Goal: Task Accomplishment & Management: Manage account settings

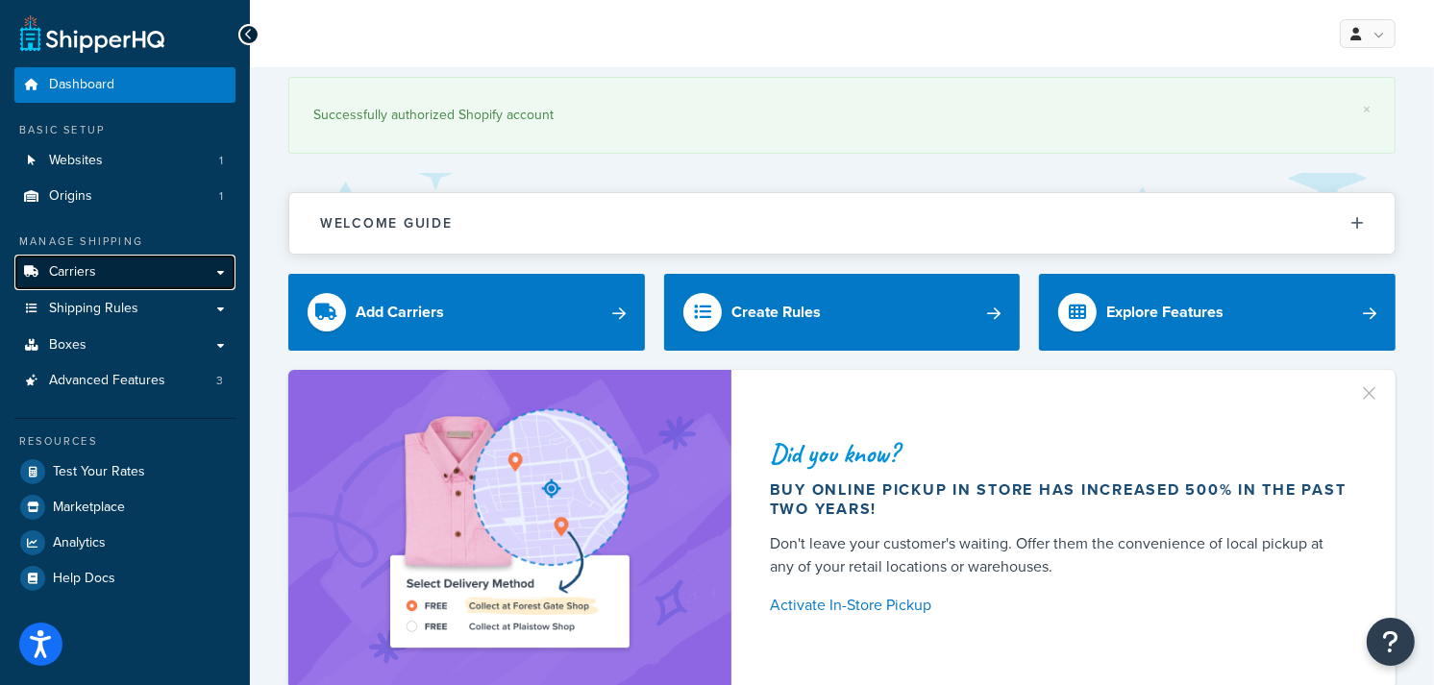
click at [100, 275] on link "Carriers" at bounding box center [124, 273] width 221 height 36
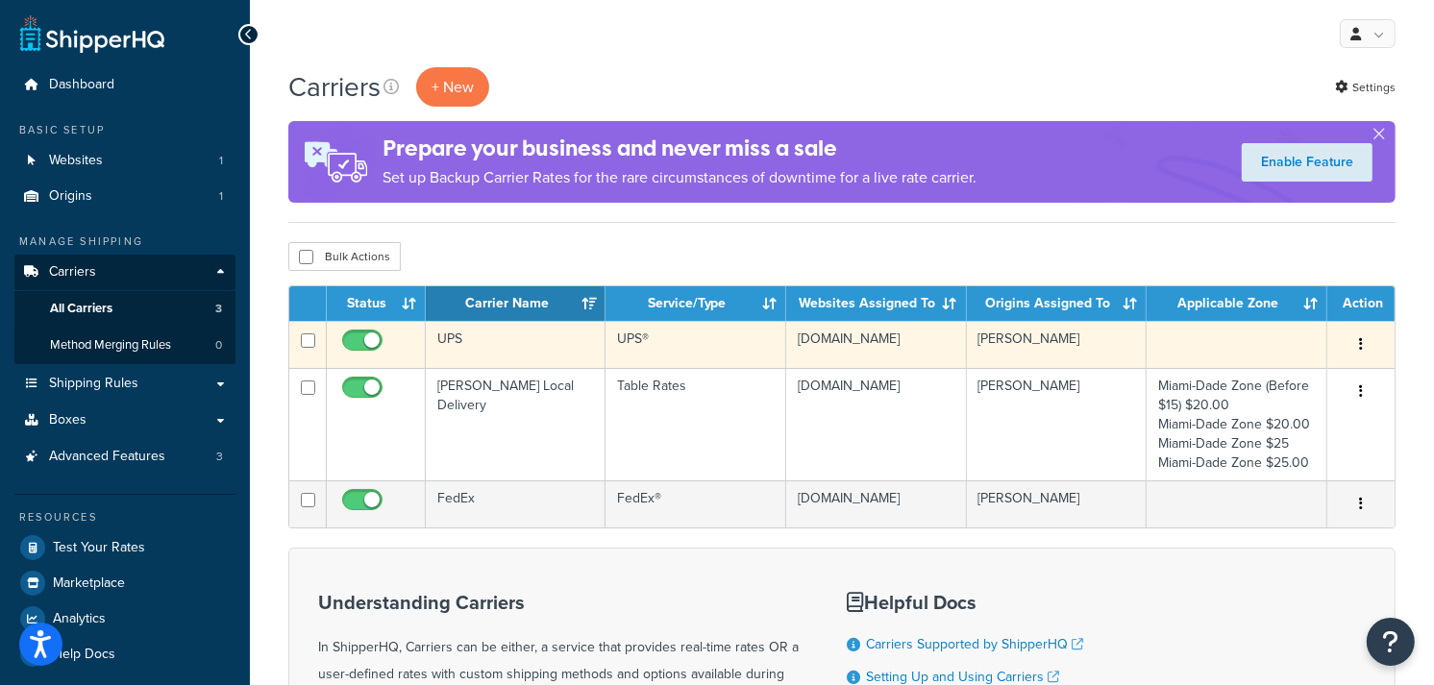
click at [860, 342] on td "[DOMAIN_NAME]" at bounding box center [876, 344] width 181 height 47
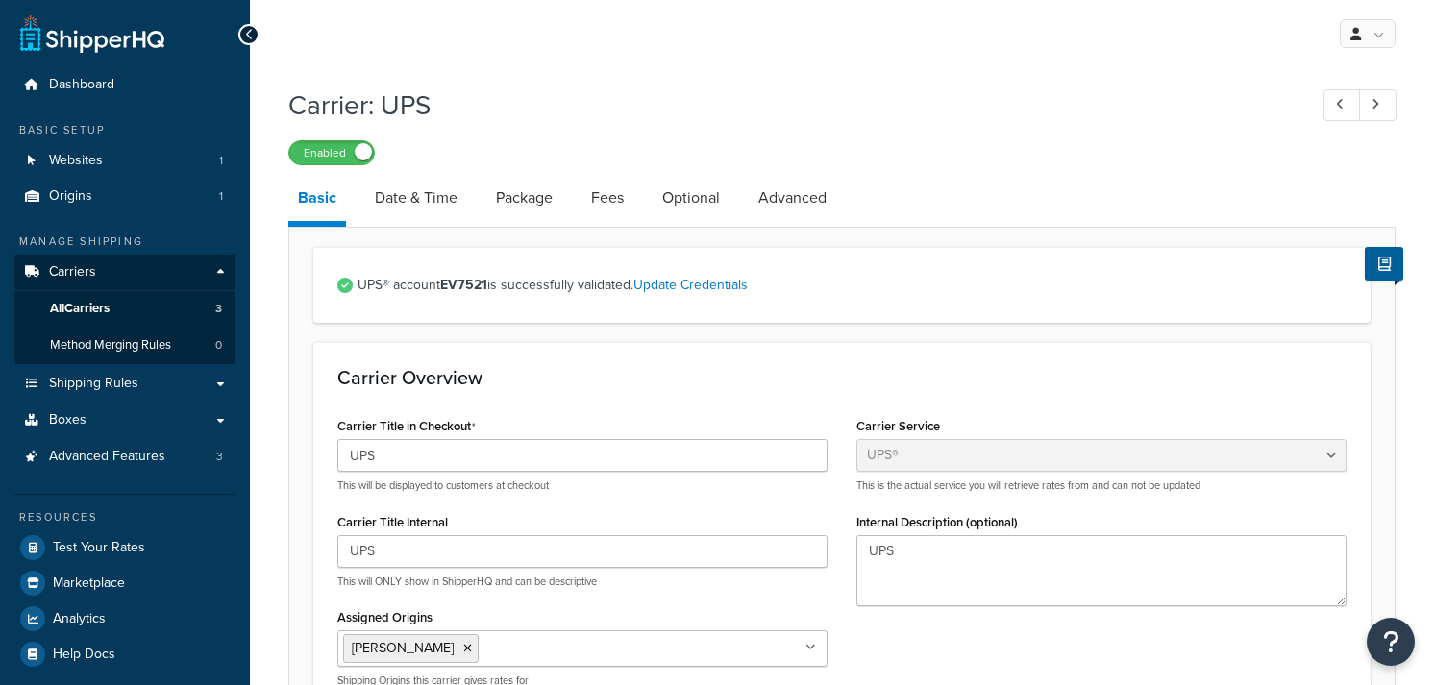
select select "ups"
click at [623, 203] on link "Fees" at bounding box center [607, 198] width 52 height 46
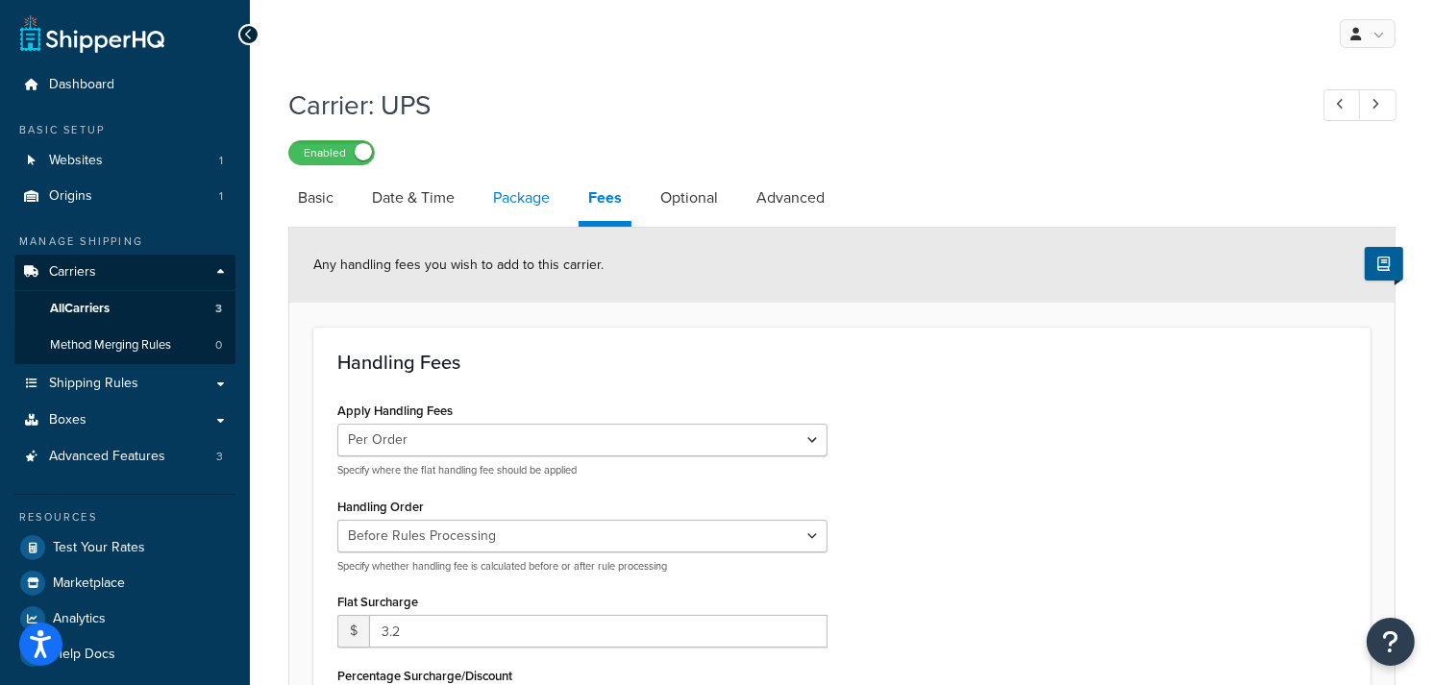
click at [519, 188] on link "Package" at bounding box center [521, 198] width 76 height 46
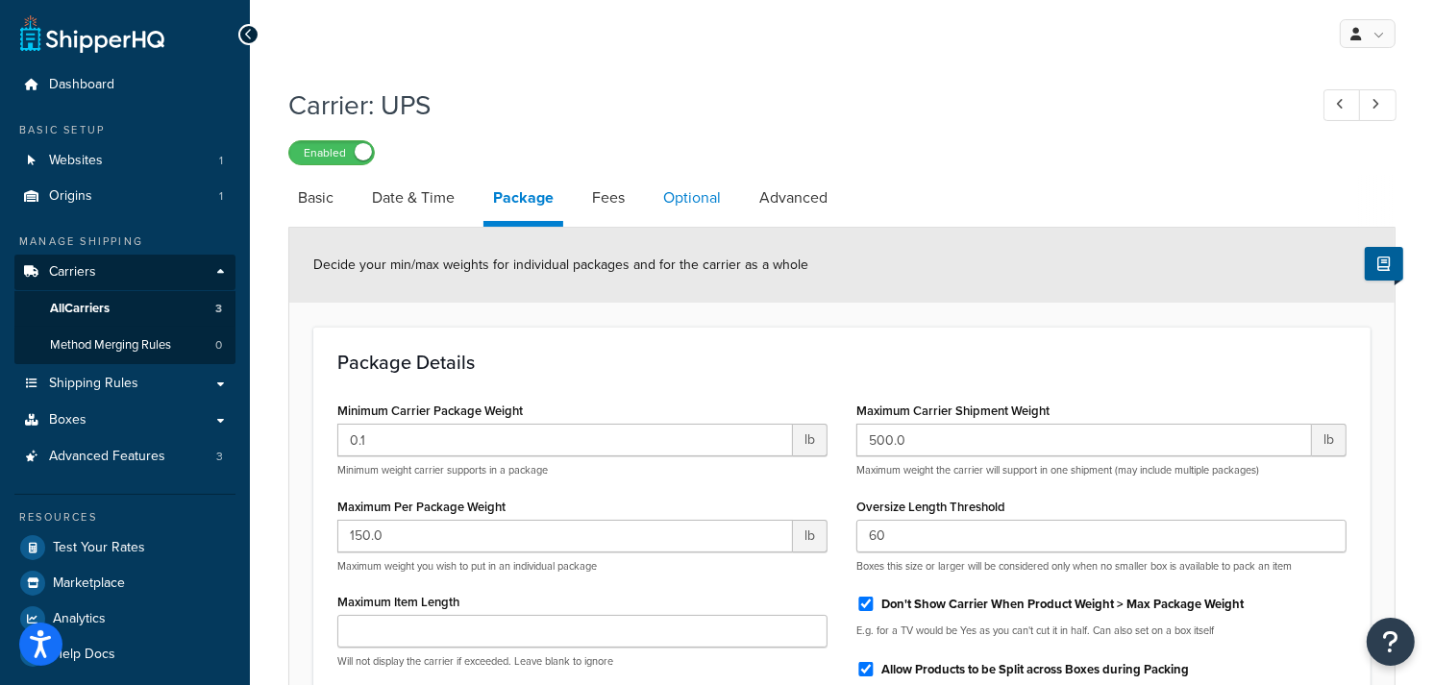
click at [705, 198] on link "Optional" at bounding box center [692, 198] width 77 height 46
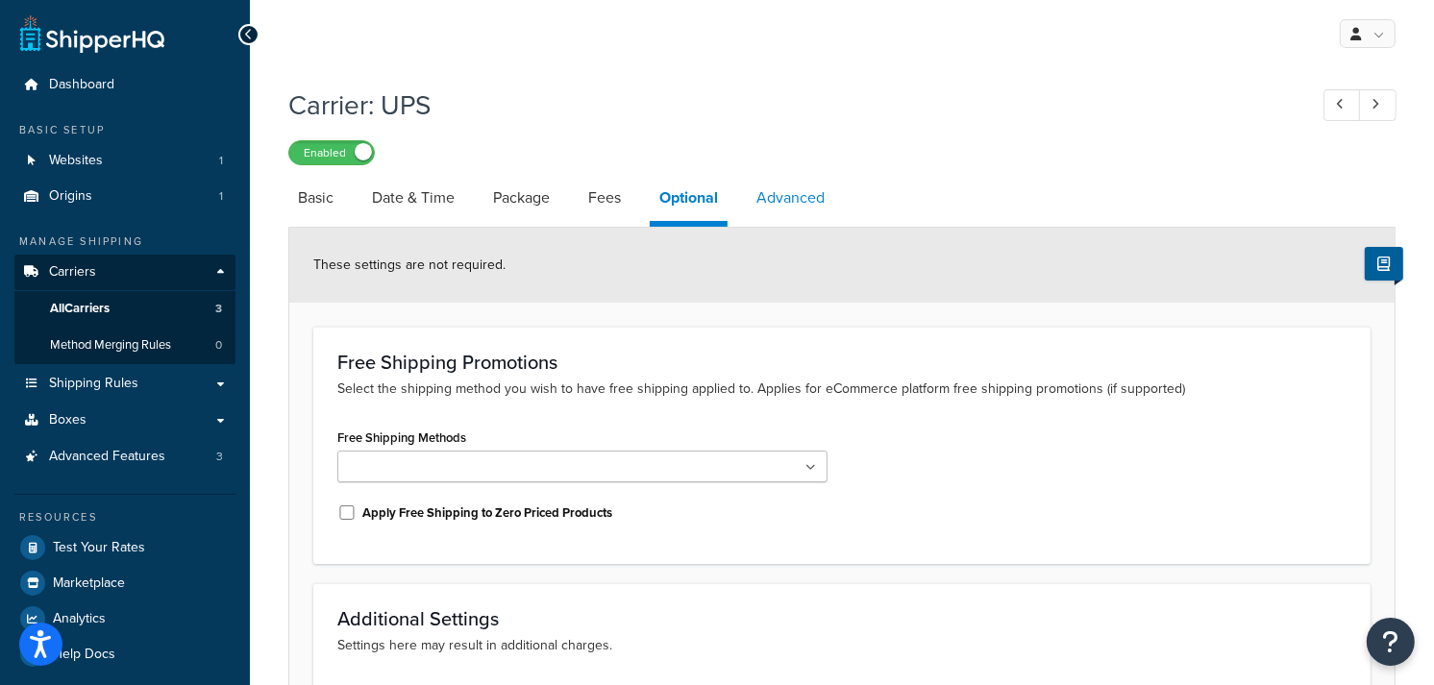
click at [812, 209] on link "Advanced" at bounding box center [790, 198] width 87 height 46
select select "false"
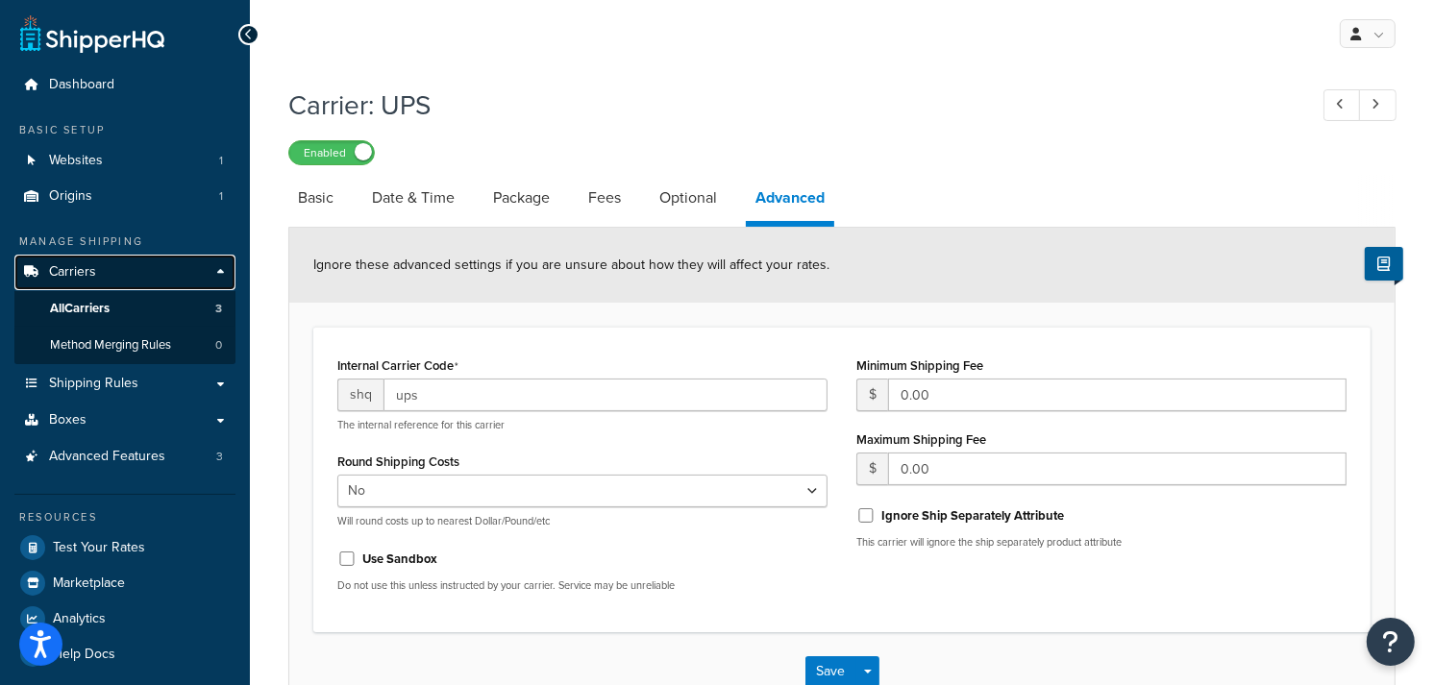
click at [71, 270] on span "Carriers" at bounding box center [72, 272] width 47 height 16
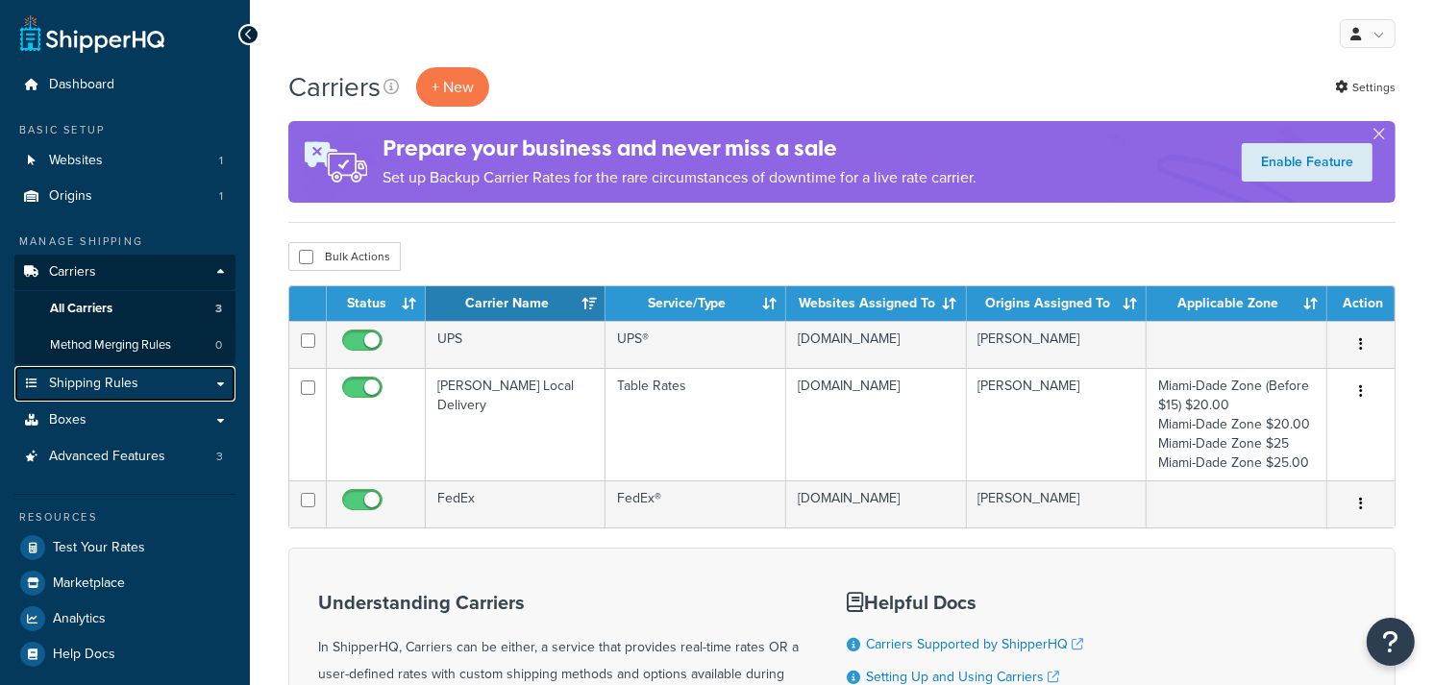
click at [107, 385] on span "Shipping Rules" at bounding box center [93, 384] width 89 height 16
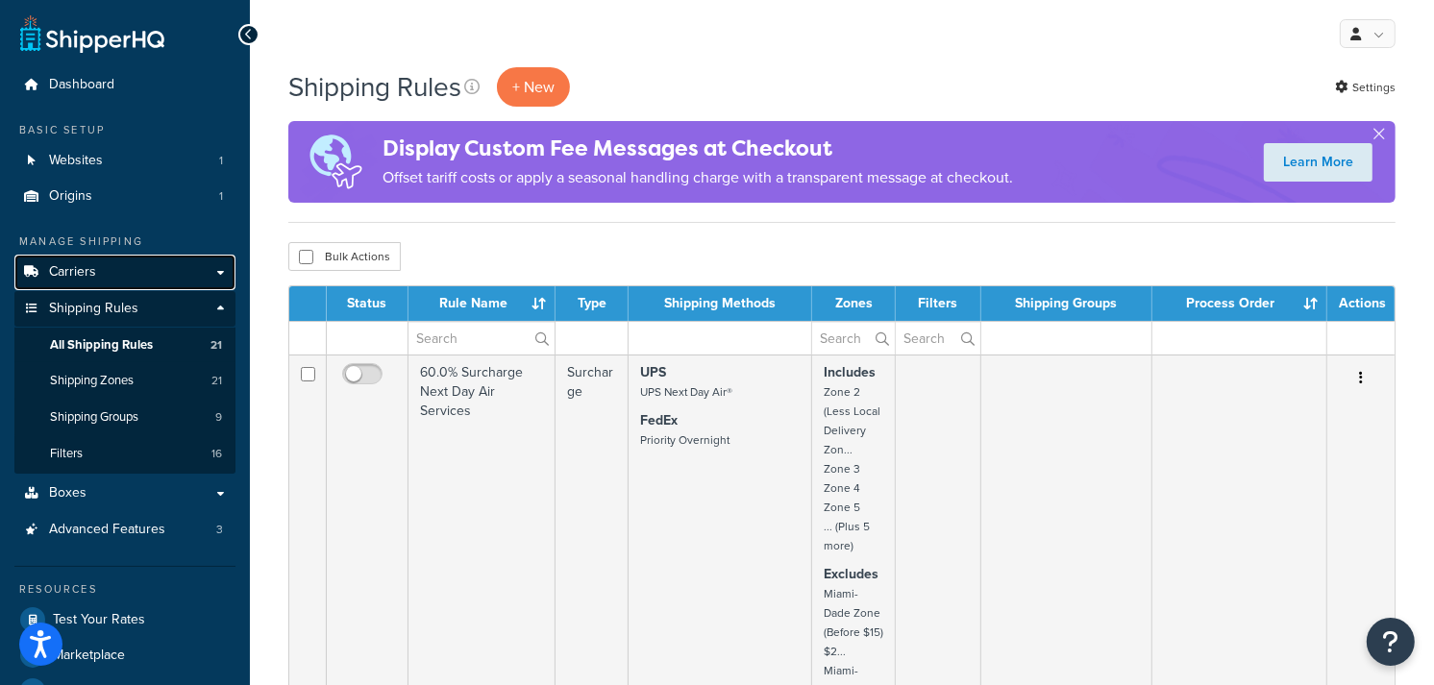
click at [78, 275] on span "Carriers" at bounding box center [72, 272] width 47 height 16
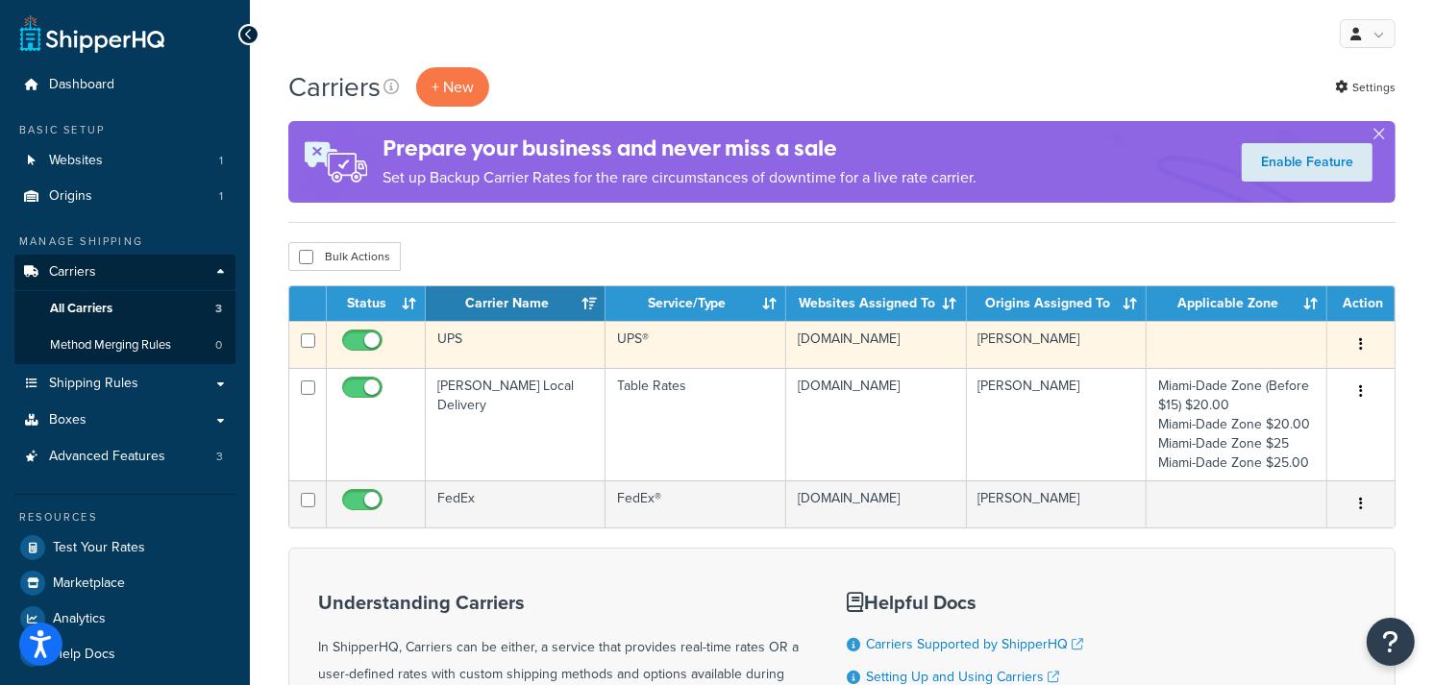
click at [731, 341] on td "UPS®" at bounding box center [695, 344] width 180 height 47
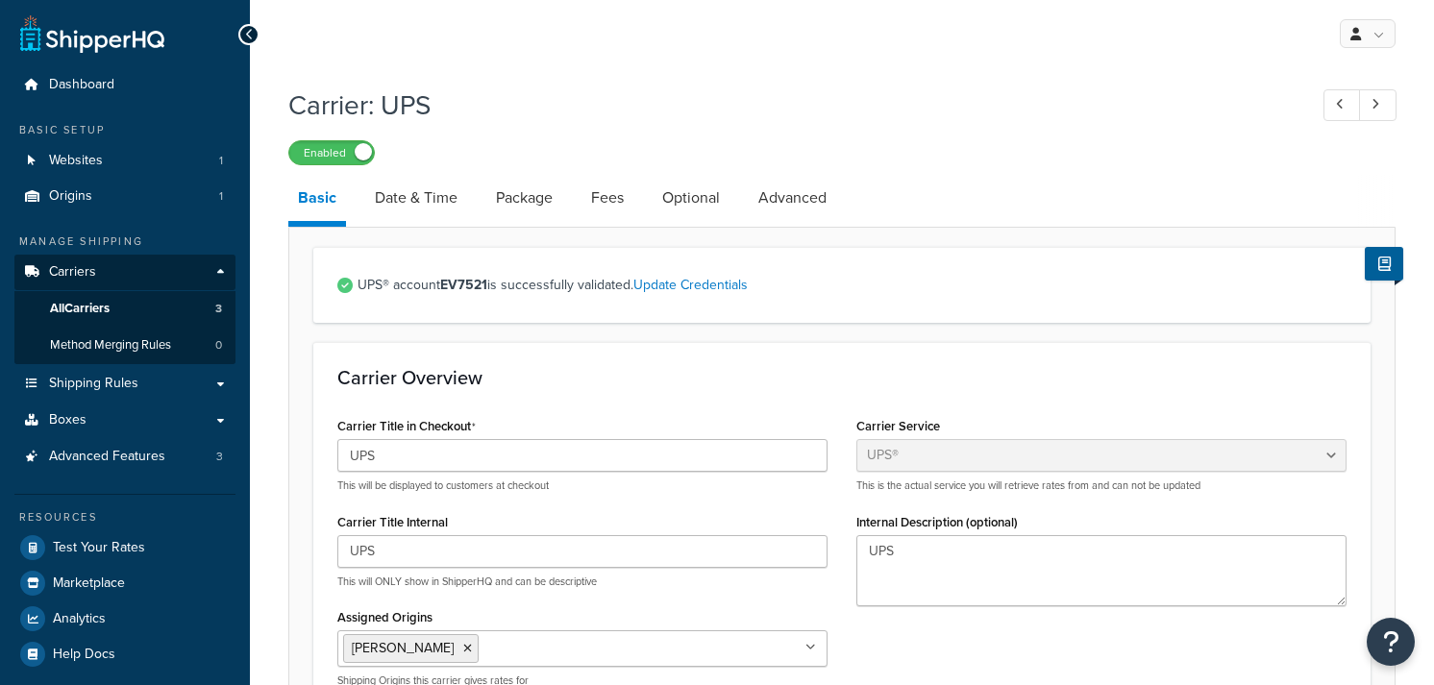
select select "ups"
click at [605, 190] on link "Fees" at bounding box center [607, 198] width 52 height 46
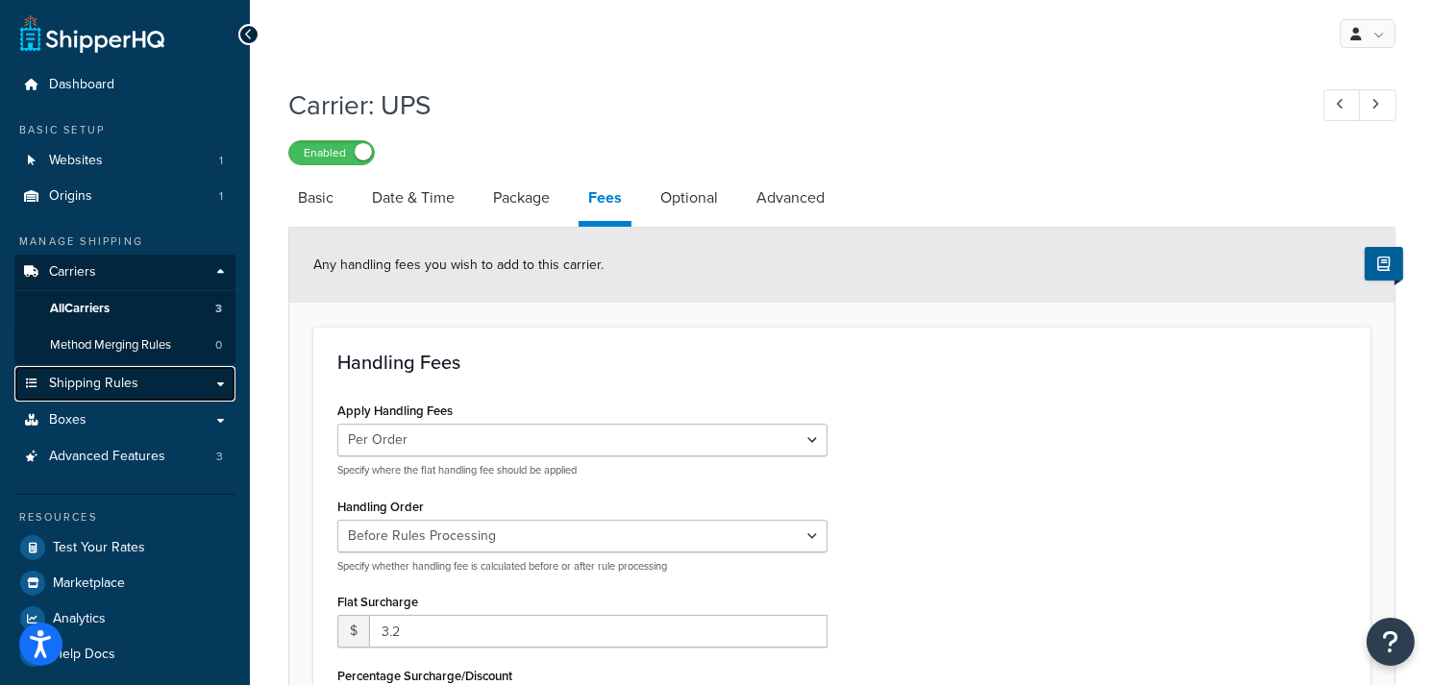
click at [92, 388] on span "Shipping Rules" at bounding box center [93, 384] width 89 height 16
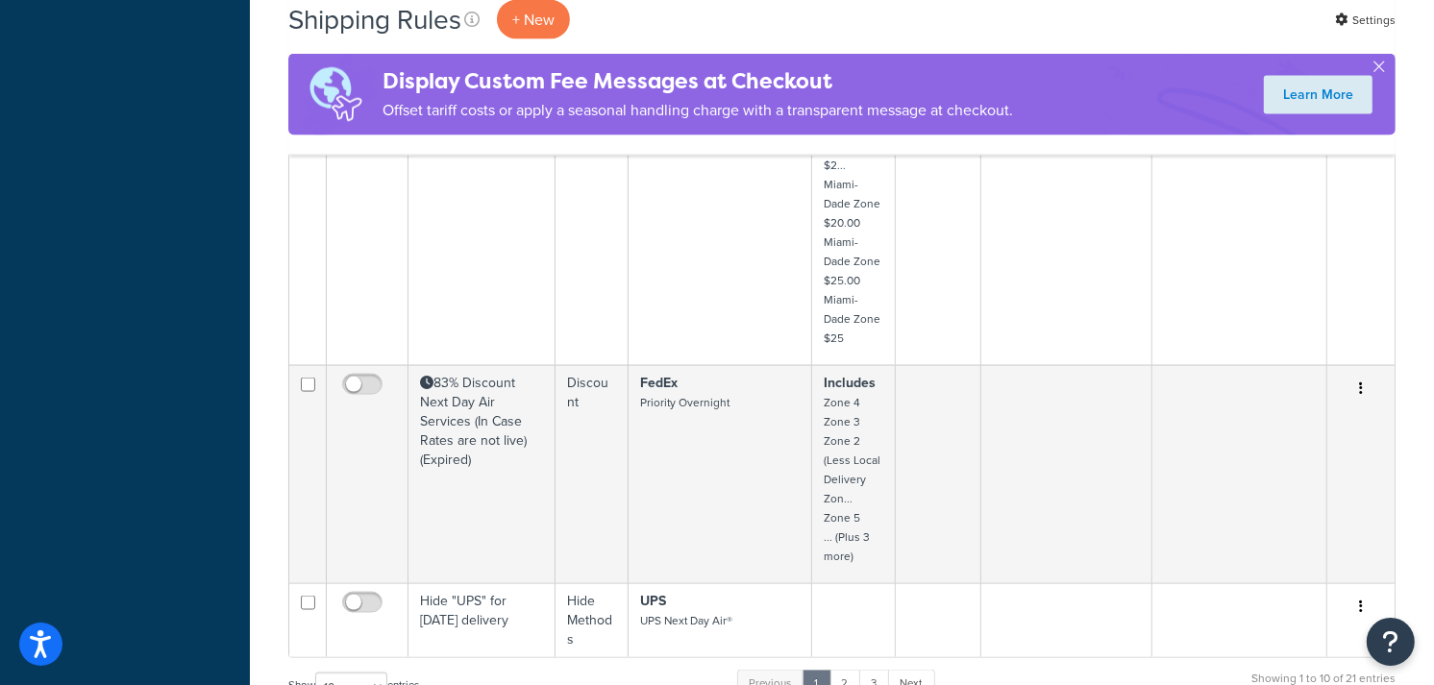
scroll to position [2562, 0]
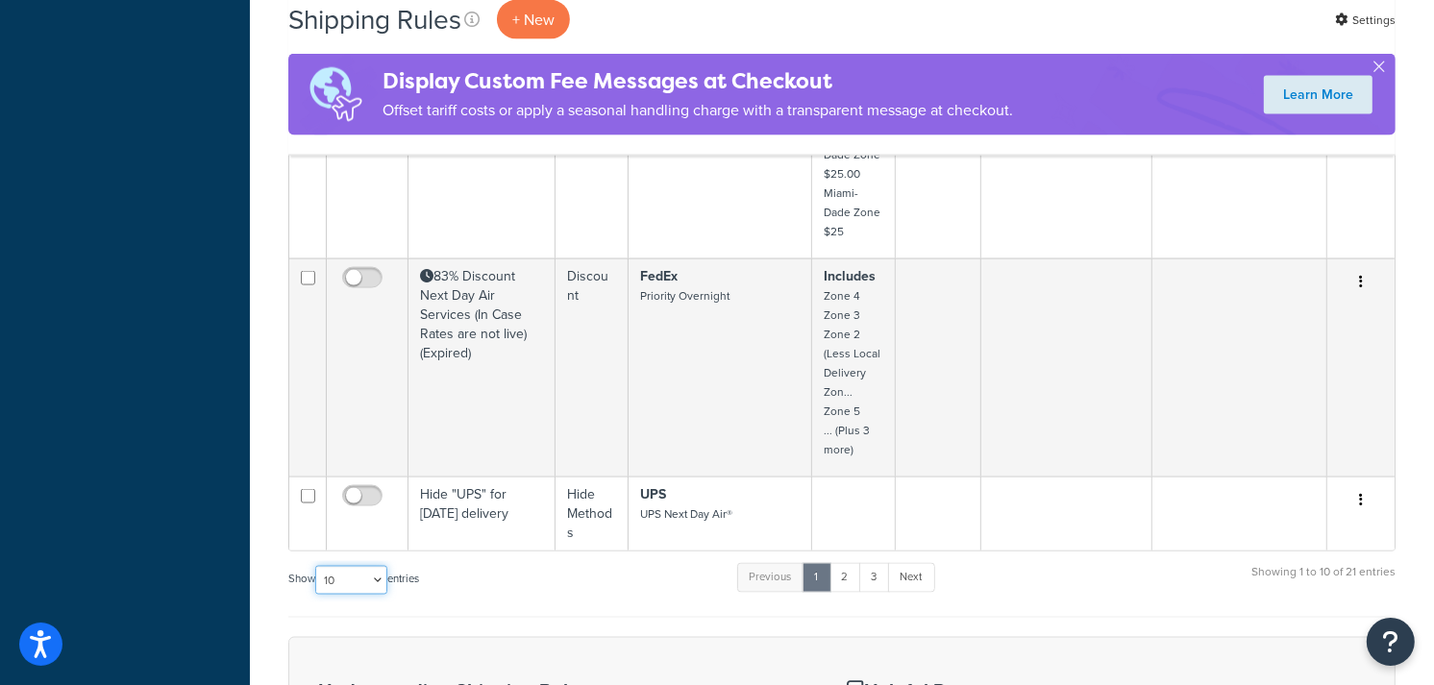
click at [379, 566] on select "10 15 25 50 100 1000" at bounding box center [351, 580] width 72 height 29
select select "100"
click at [317, 566] on select "10 15 25 50 100 1000" at bounding box center [351, 580] width 72 height 29
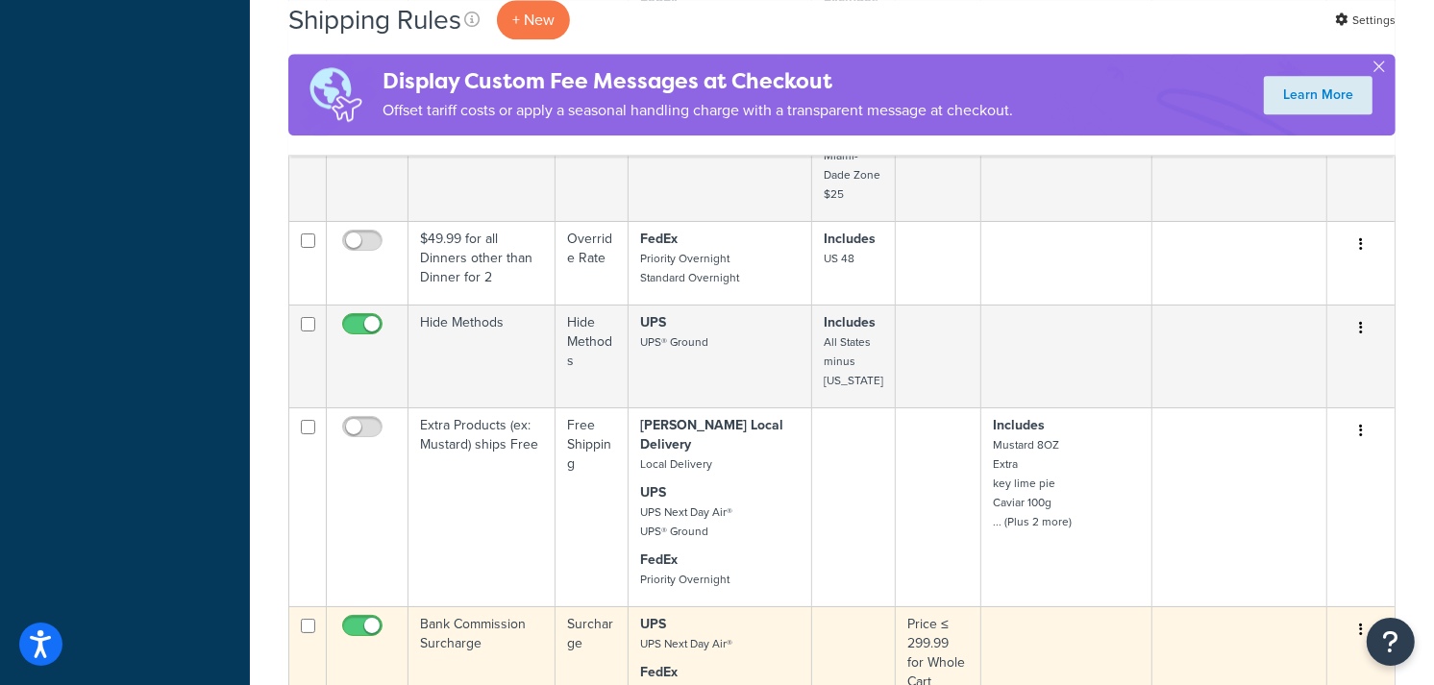
scroll to position [4912, 0]
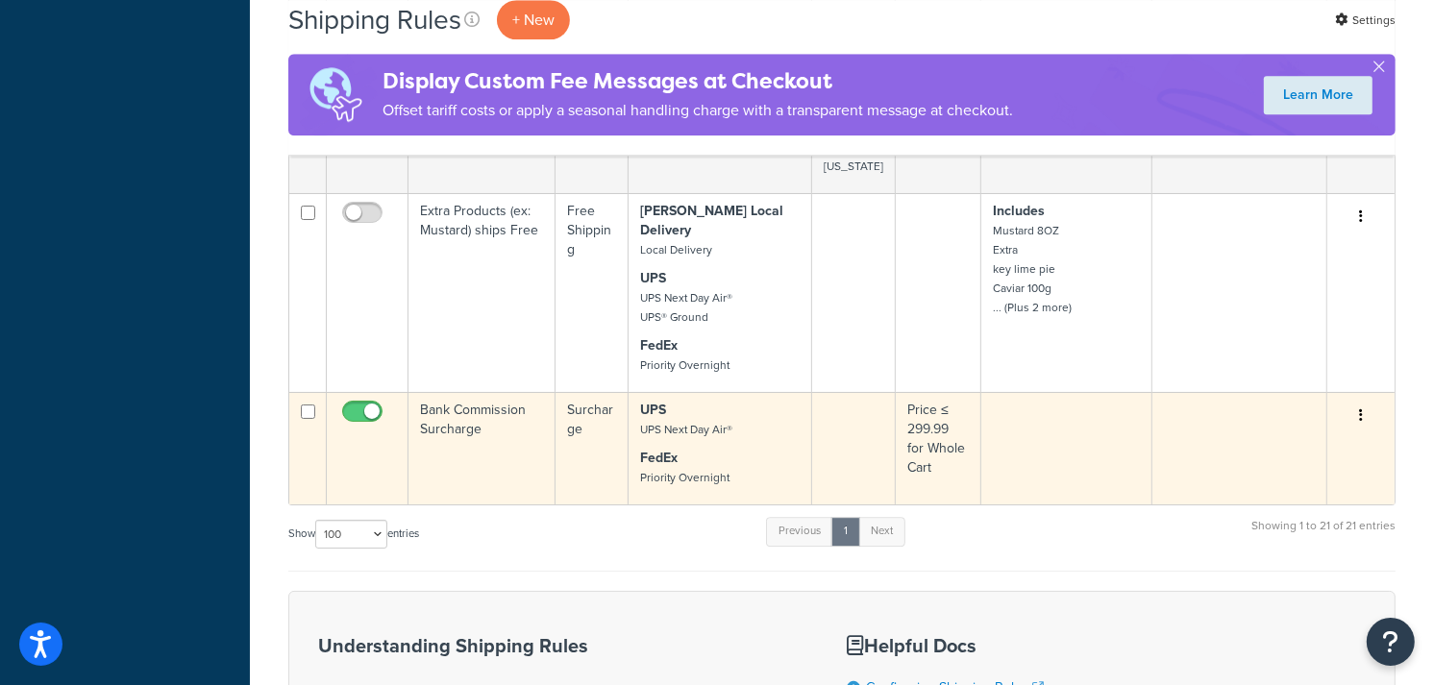
click at [500, 394] on td "Bank Commission Surcharge" at bounding box center [481, 448] width 147 height 112
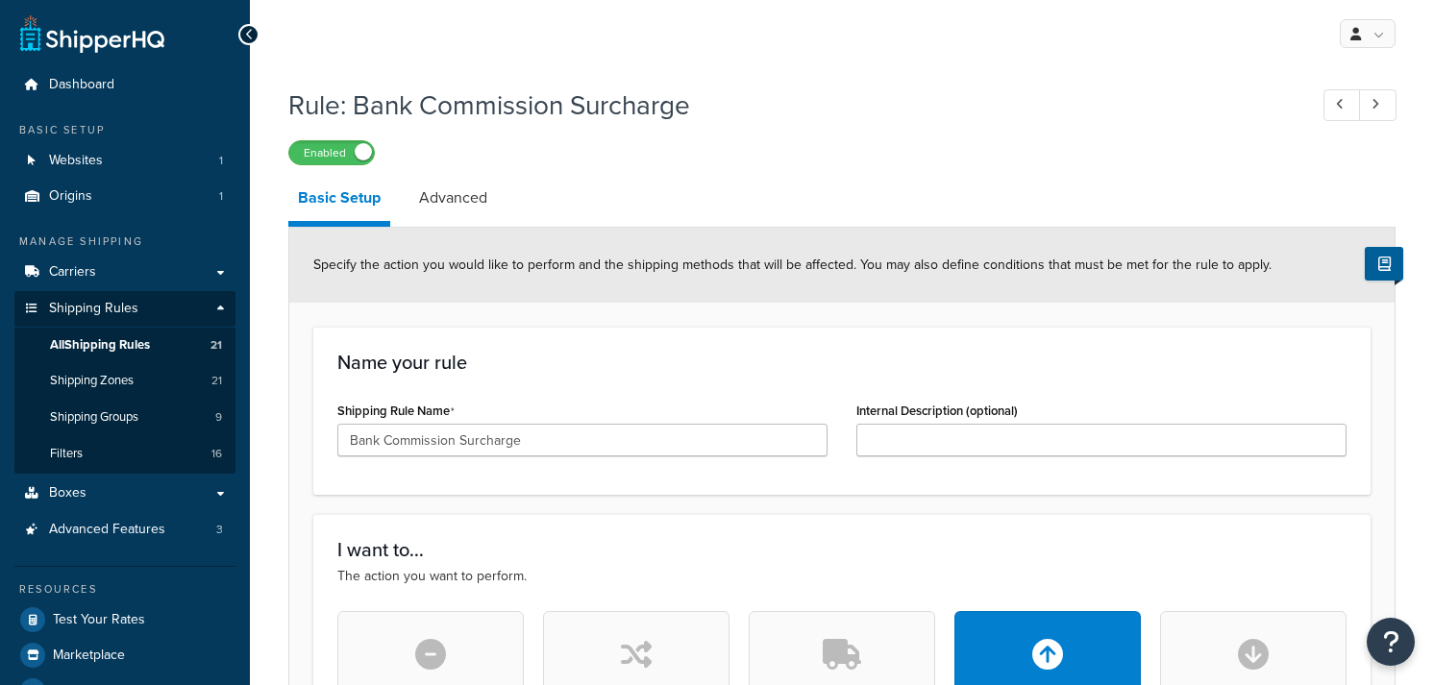
select select "PERCENTAGE"
select select "ORDER"
select select "CART"
click at [93, 306] on span "Shipping Rules" at bounding box center [93, 309] width 89 height 16
click at [99, 343] on span "All Shipping Rules" at bounding box center [100, 345] width 100 height 16
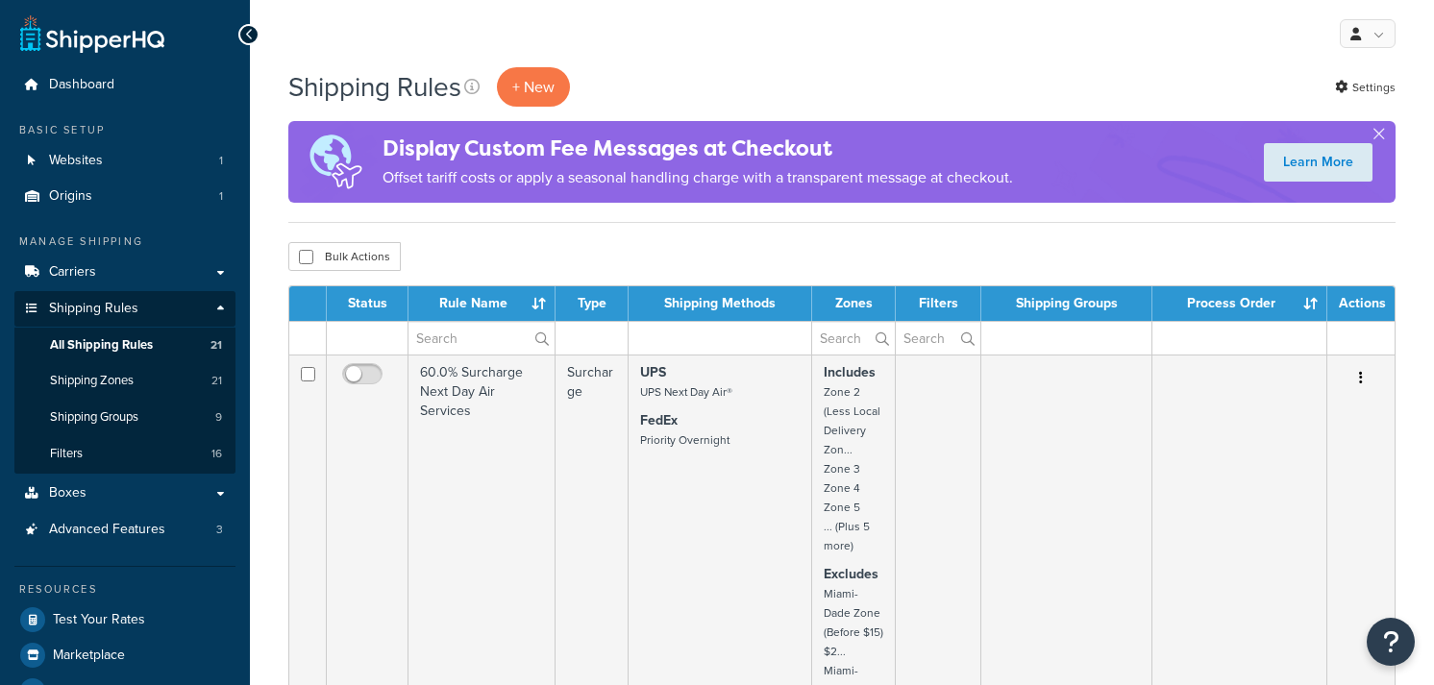
select select "100"
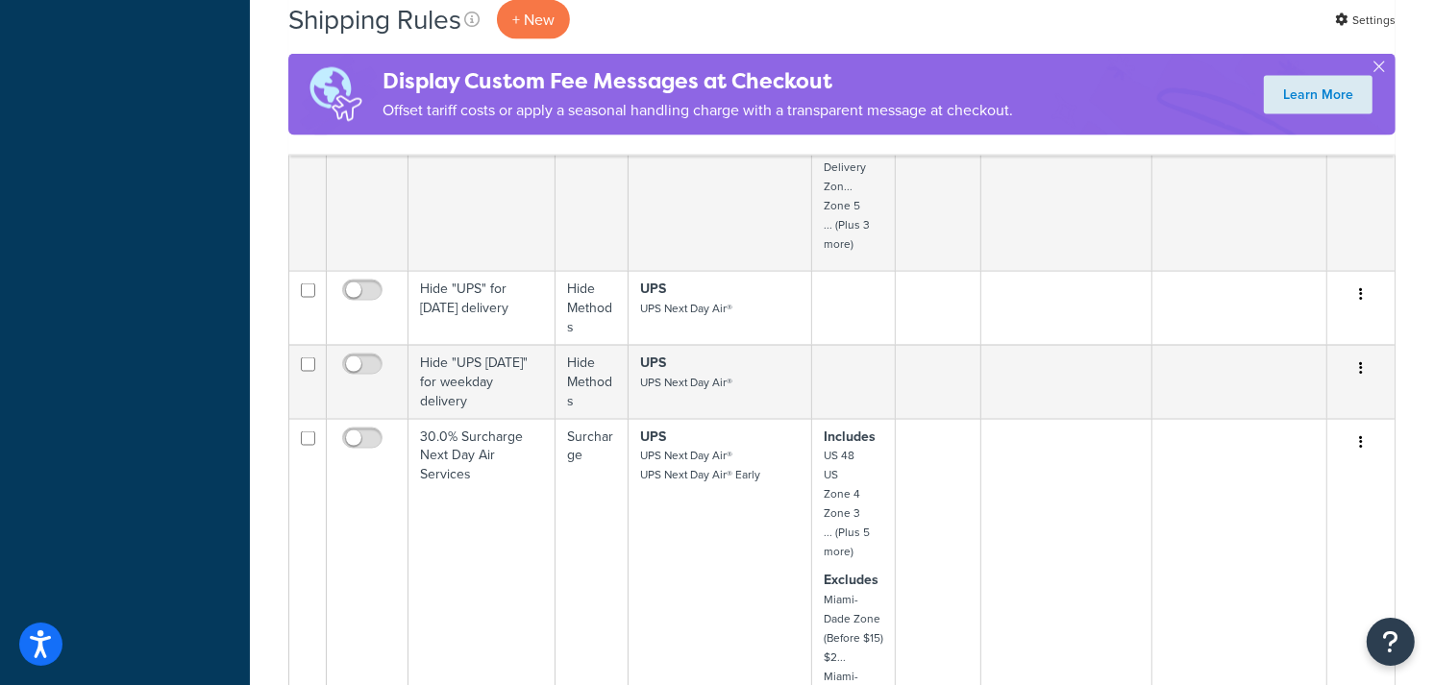
scroll to position [2775, 0]
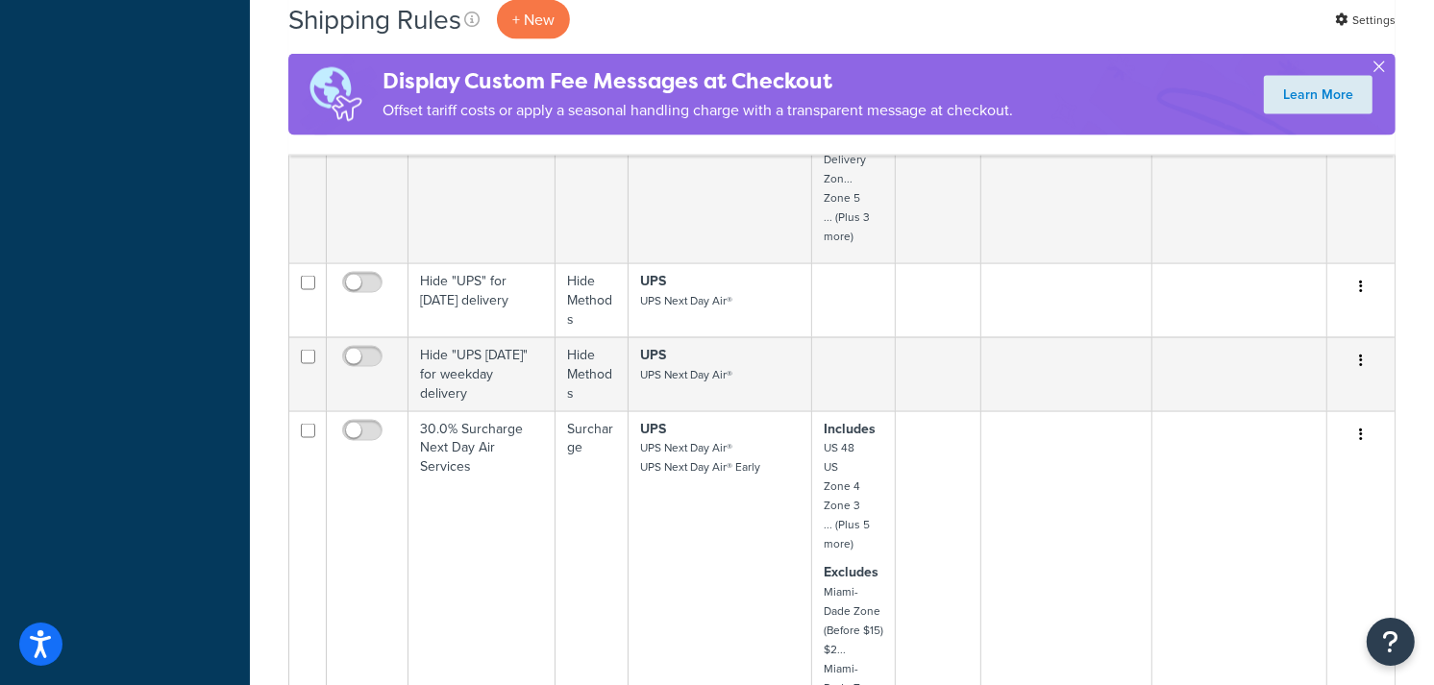
click at [1381, 68] on button "button" at bounding box center [1378, 70] width 5 height 5
